Goal: Task Accomplishment & Management: Use online tool/utility

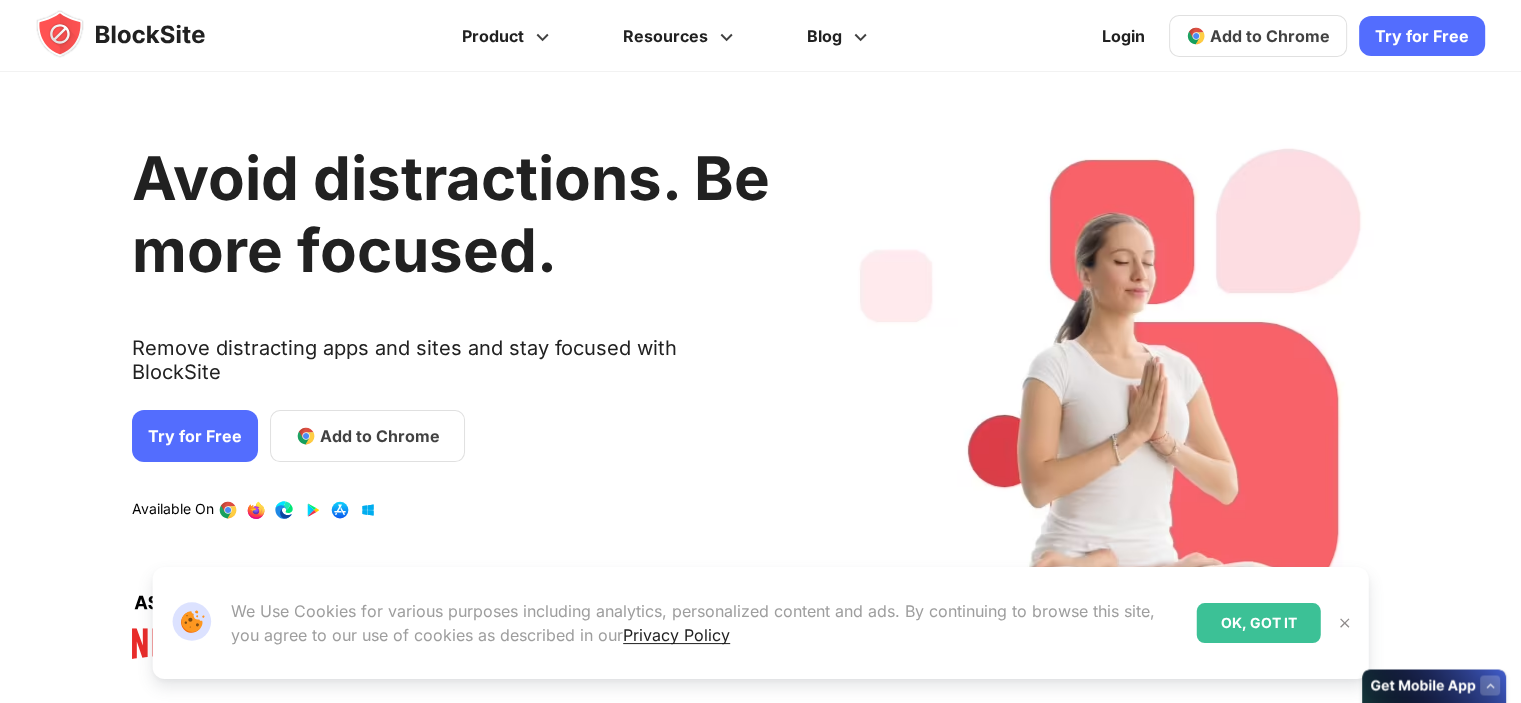
click at [1245, 34] on span "Add to Chrome" at bounding box center [1270, 36] width 120 height 20
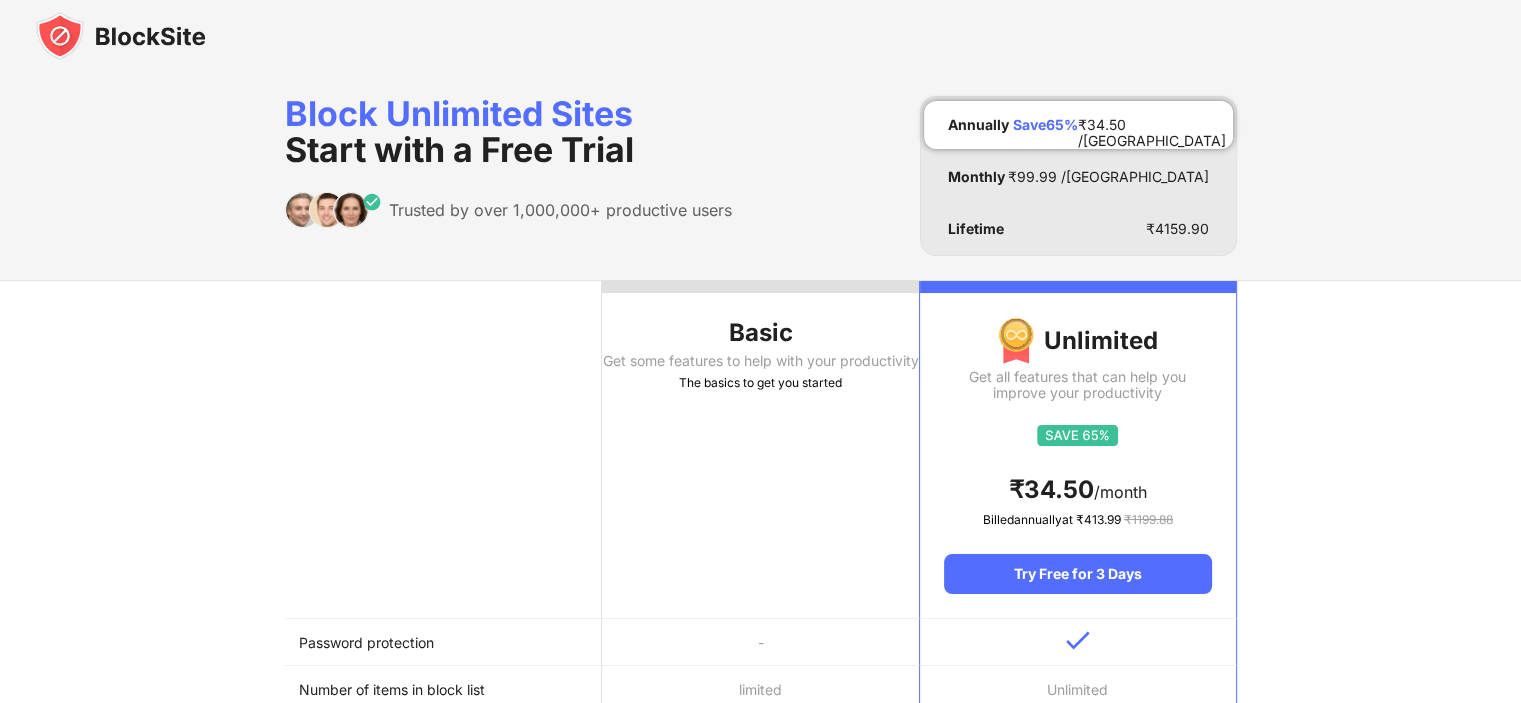
click at [769, 357] on div "Get some features to help with your productivity" at bounding box center [760, 361] width 317 height 16
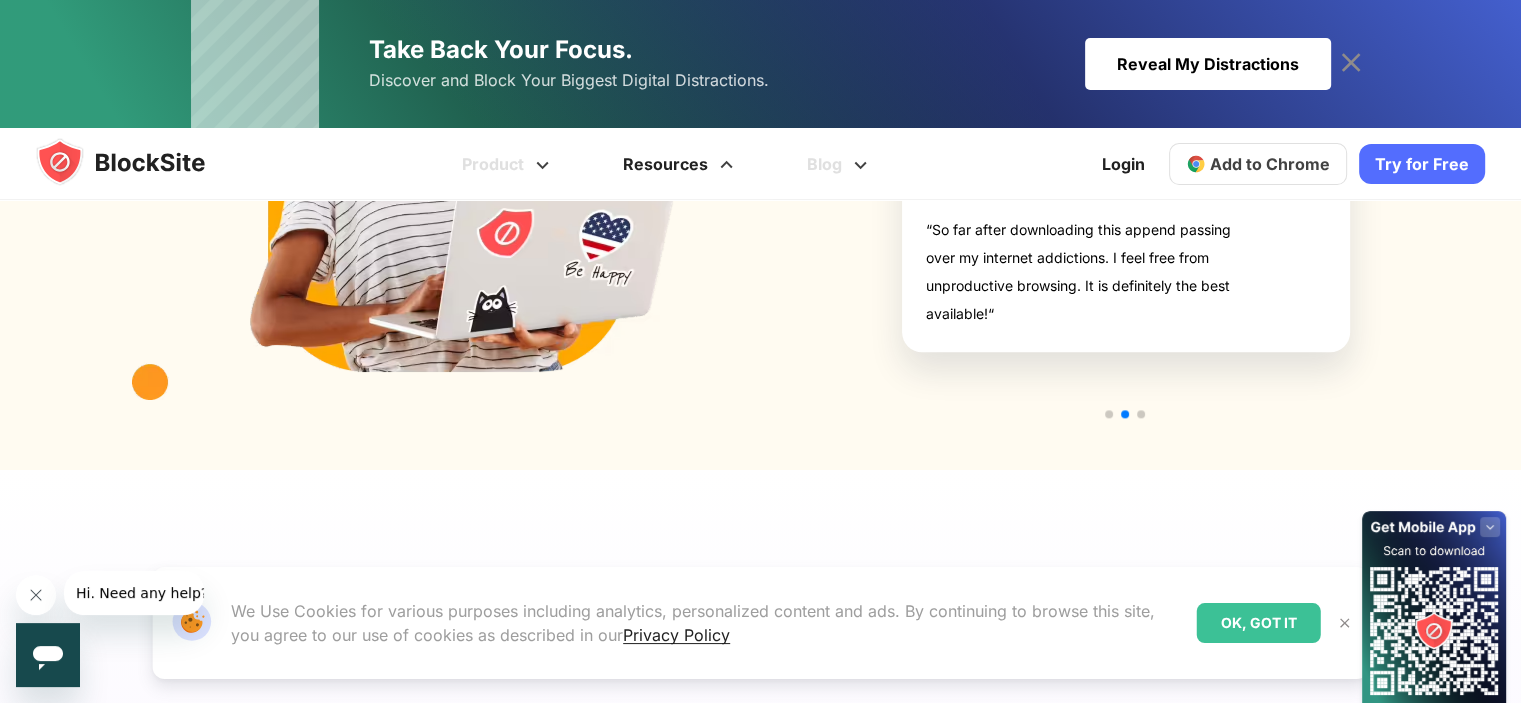
scroll to position [2439, 0]
